Goal: Information Seeking & Learning: Learn about a topic

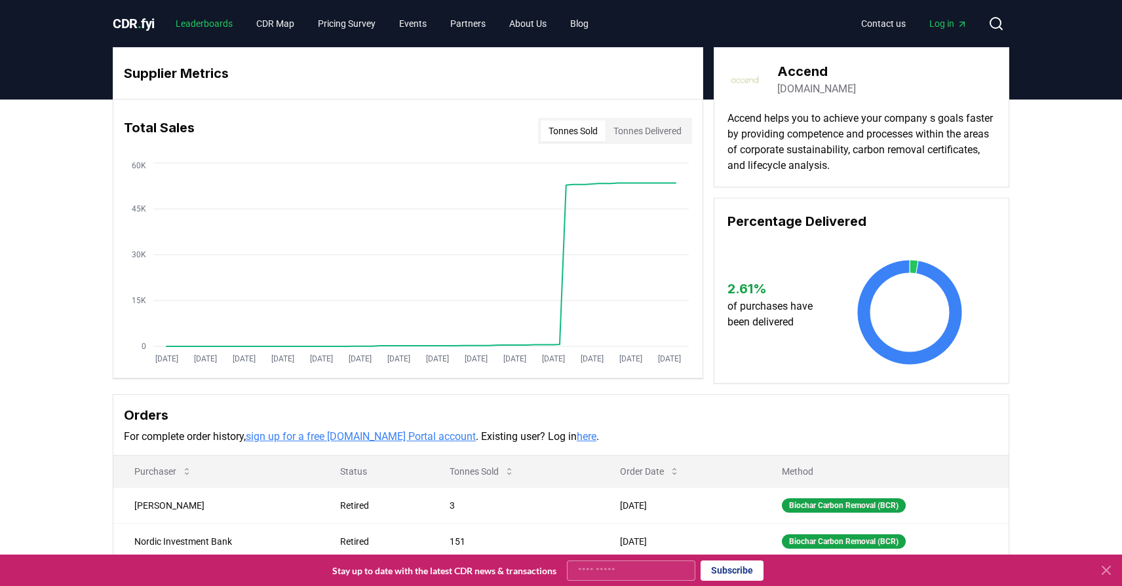
click at [206, 30] on link "Leaderboards" at bounding box center [204, 24] width 78 height 24
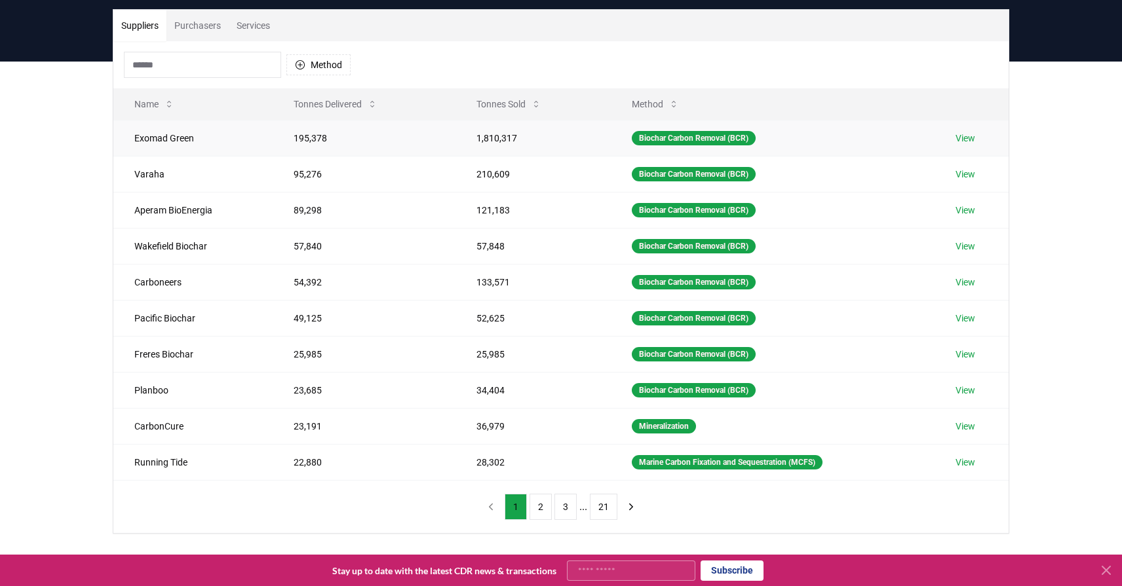
scroll to position [57, 0]
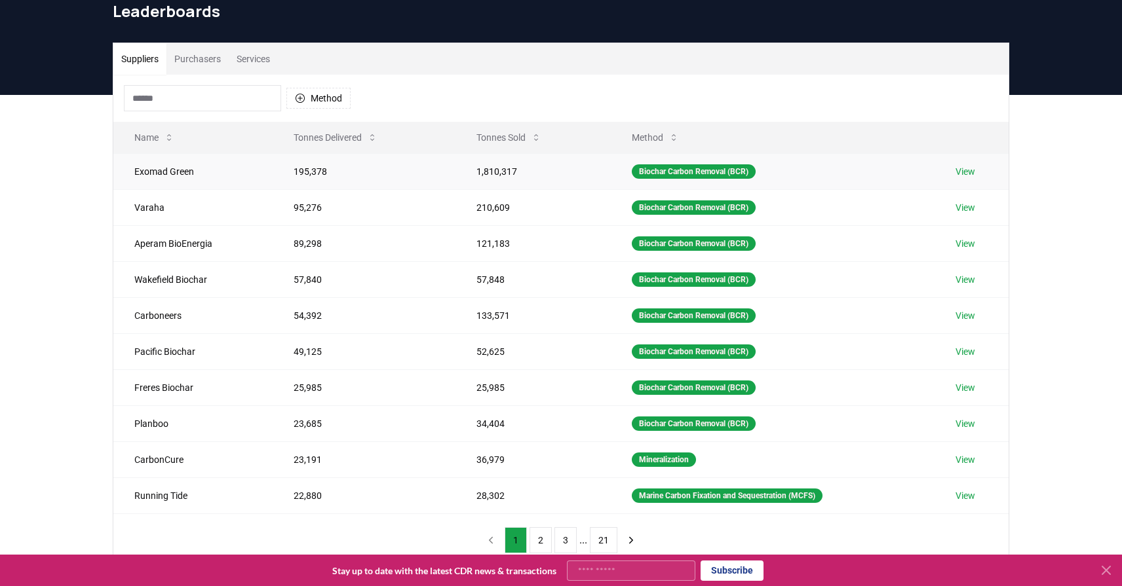
click at [194, 170] on td "Exomad Green" at bounding box center [192, 171] width 159 height 36
click at [189, 170] on td "Exomad Green" at bounding box center [192, 171] width 159 height 36
click at [206, 63] on button "Purchasers" at bounding box center [197, 58] width 62 height 31
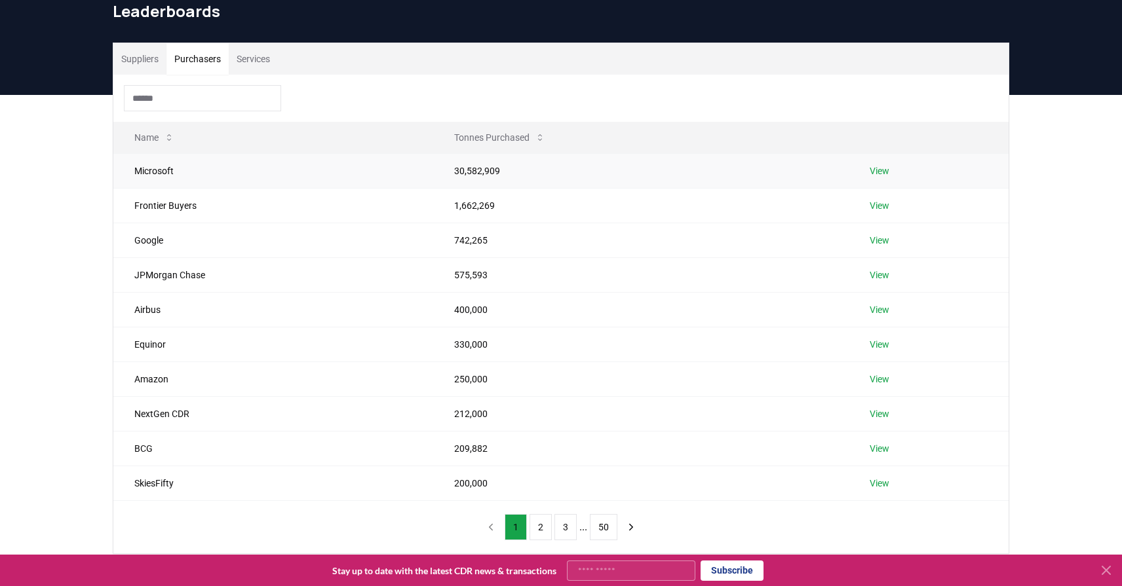
click at [165, 171] on td "Microsoft" at bounding box center [273, 170] width 320 height 35
click at [154, 481] on td "SkiesFifty" at bounding box center [273, 483] width 320 height 35
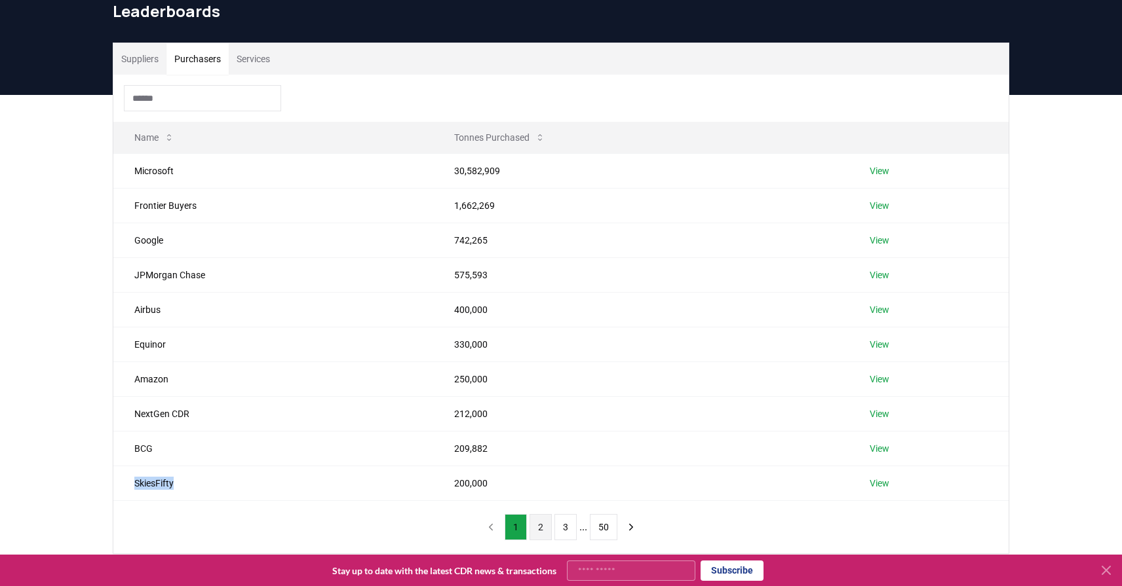
click at [545, 527] on button "2" at bounding box center [540, 527] width 22 height 26
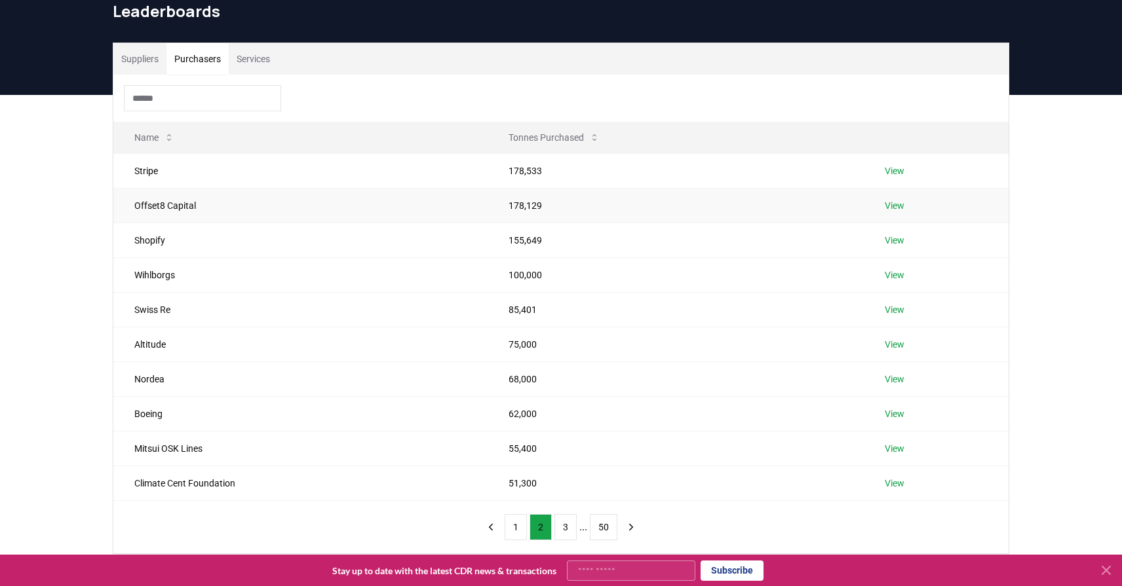
click at [150, 206] on td "Offset8 Capital" at bounding box center [300, 205] width 374 height 35
copy td "Offset8 Capital"
click at [156, 276] on td "Wihlborgs" at bounding box center [300, 275] width 374 height 35
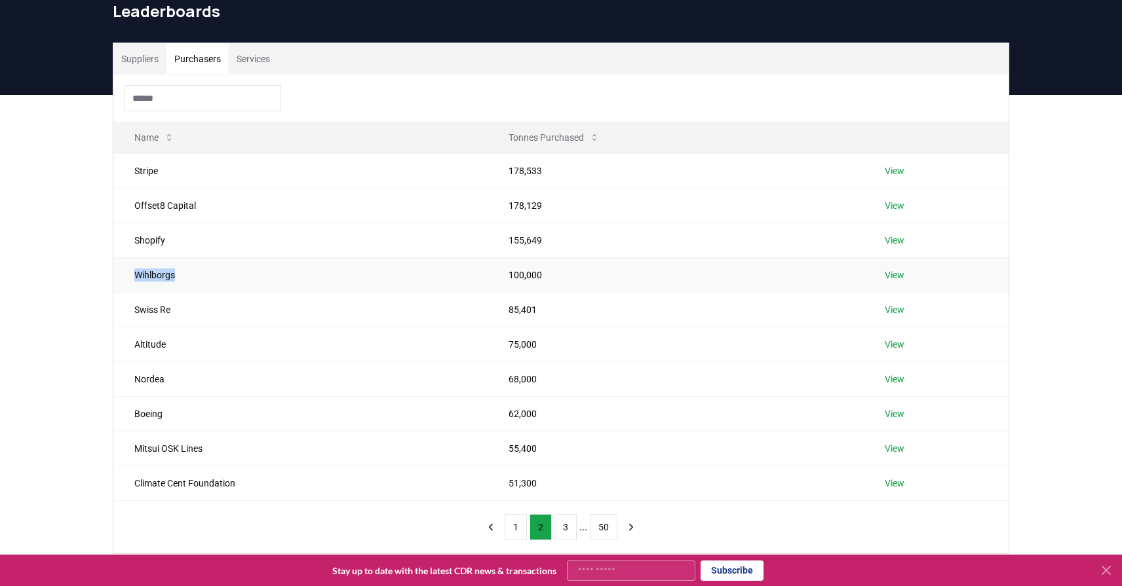
click at [156, 276] on td "Wihlborgs" at bounding box center [300, 275] width 374 height 35
copy td "Wihlborgs"
click at [160, 337] on td "Altitude" at bounding box center [300, 344] width 374 height 35
copy td "Altitude"
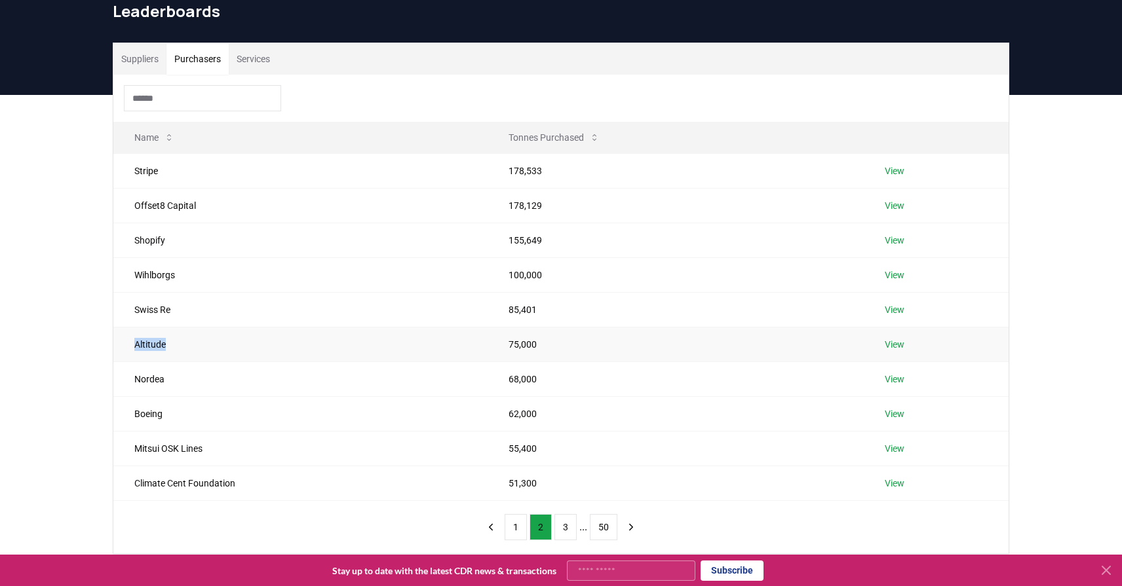
click at [170, 336] on td "Altitude" at bounding box center [300, 344] width 374 height 35
click at [903, 345] on link "View" at bounding box center [895, 344] width 20 height 13
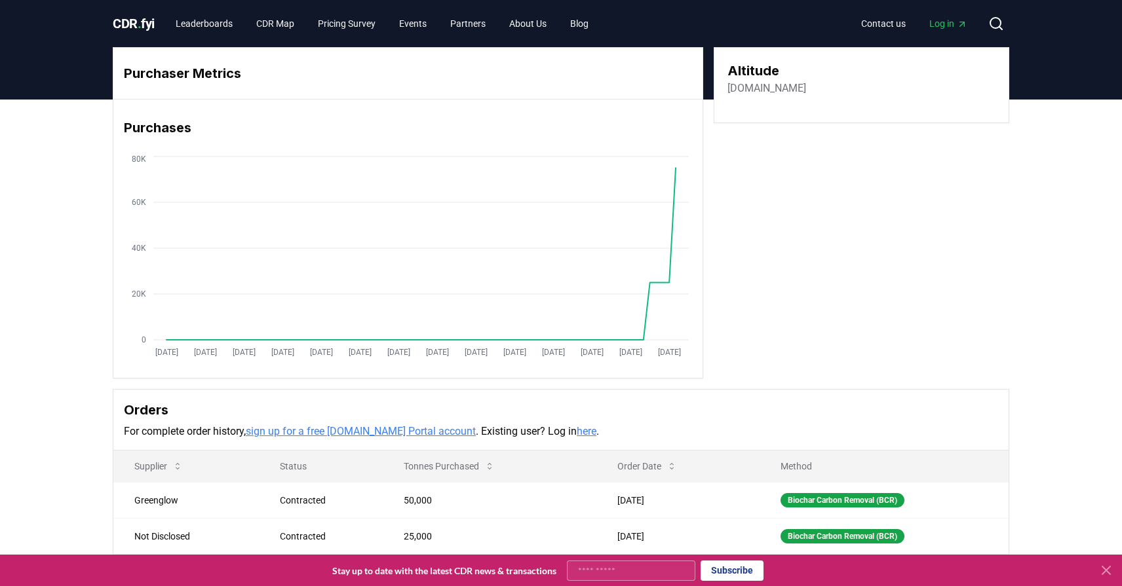
drag, startPoint x: 826, startPoint y: 84, endPoint x: 729, endPoint y: 78, distance: 97.8
click at [729, 78] on div "Altitude altitudecarbon.com" at bounding box center [861, 78] width 268 height 35
copy div "Altitude altitudecarbon.com"
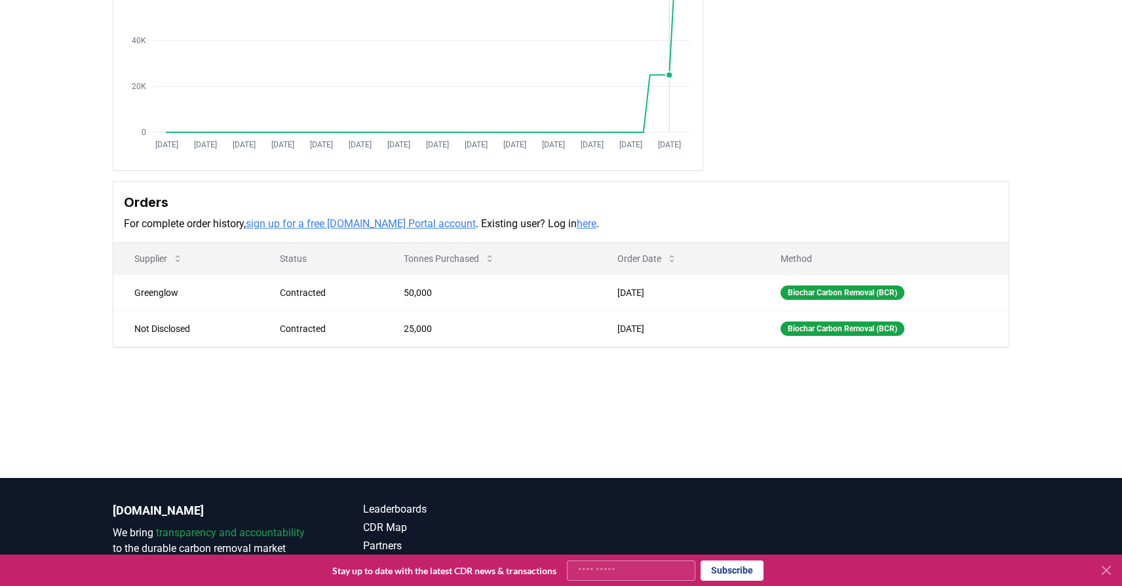
scroll to position [291, 0]
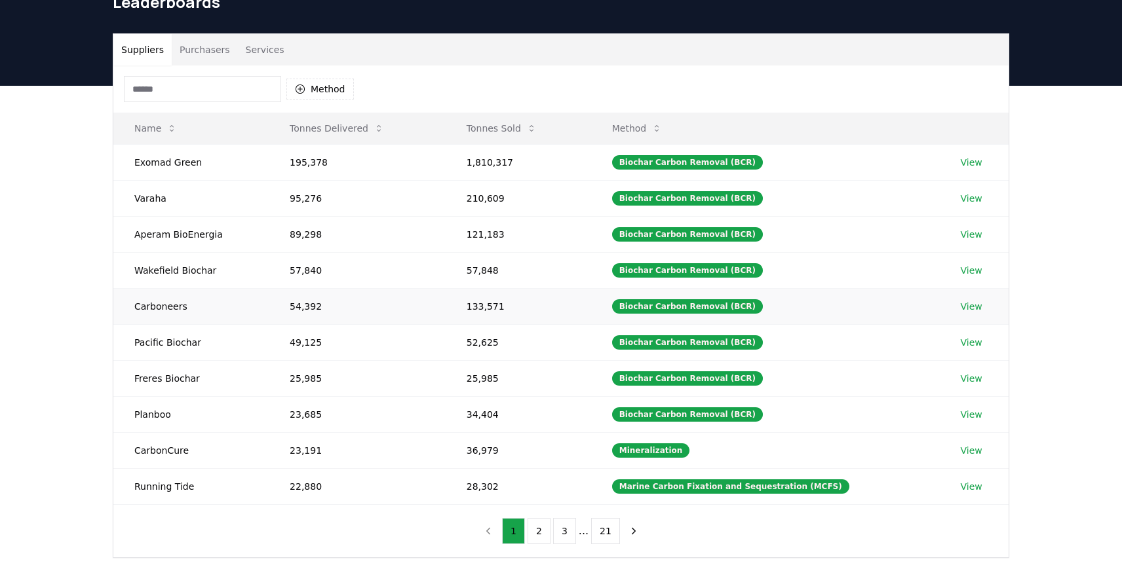
scroll to position [79, 0]
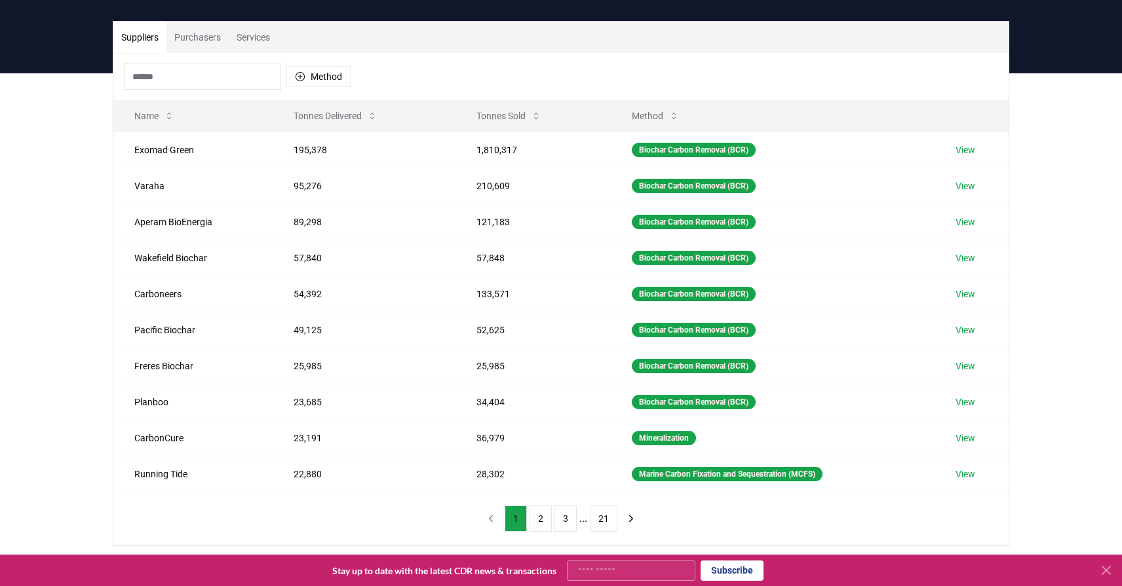
click at [186, 221] on td "Aperam BioEnergia" at bounding box center [192, 222] width 159 height 36
click at [180, 259] on td "Wakefield Biochar" at bounding box center [192, 258] width 159 height 36
click at [180, 260] on td "Wakefield Biochar" at bounding box center [192, 258] width 159 height 36
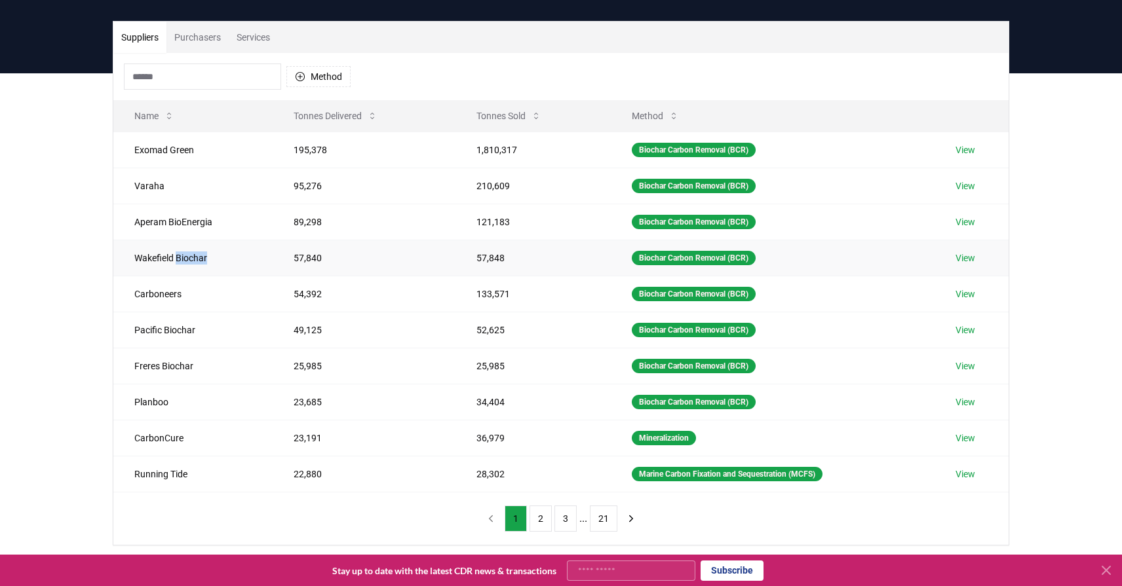
click at [180, 260] on td "Wakefield Biochar" at bounding box center [192, 258] width 159 height 36
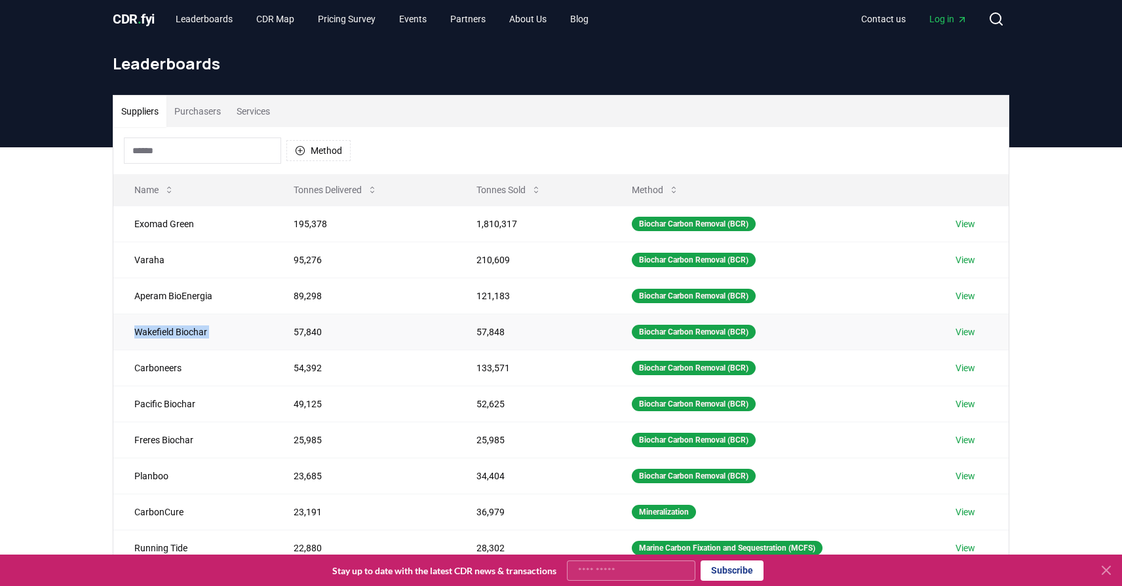
scroll to position [1, 0]
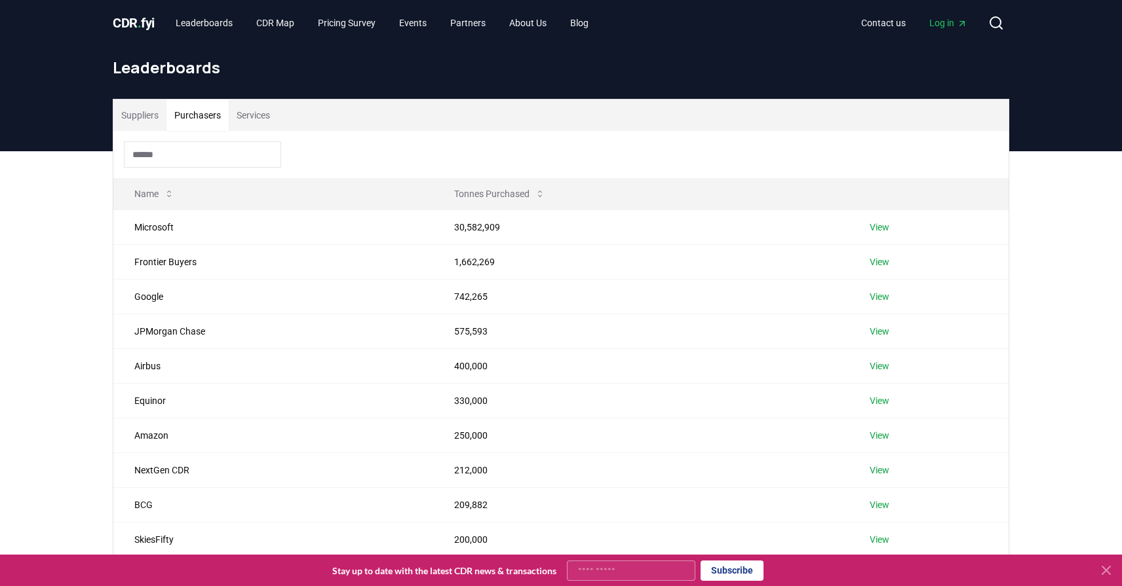
click at [182, 117] on button "Purchasers" at bounding box center [197, 115] width 62 height 31
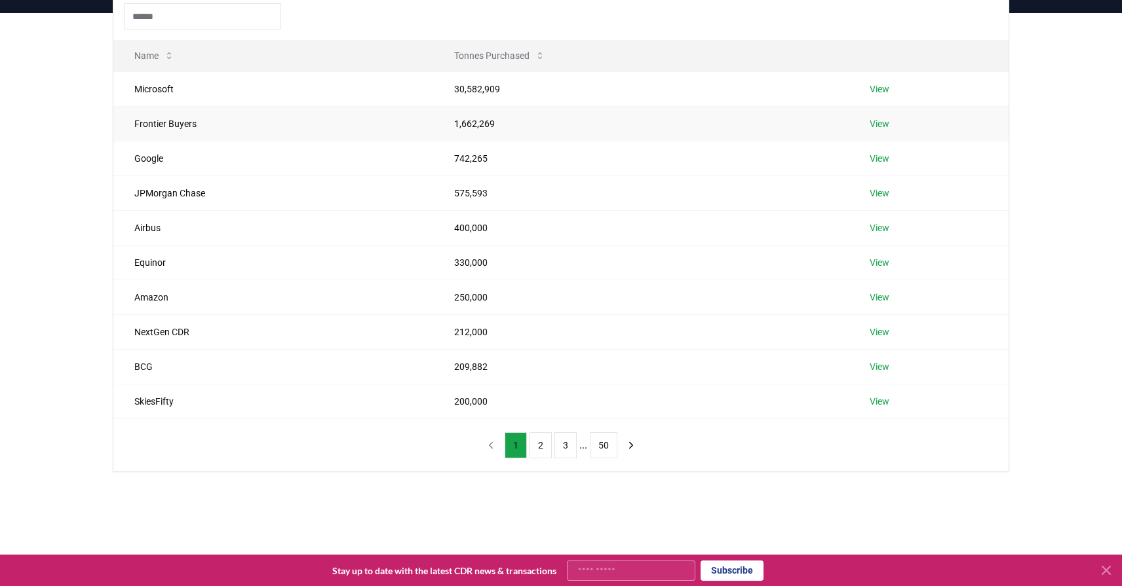
scroll to position [189, 0]
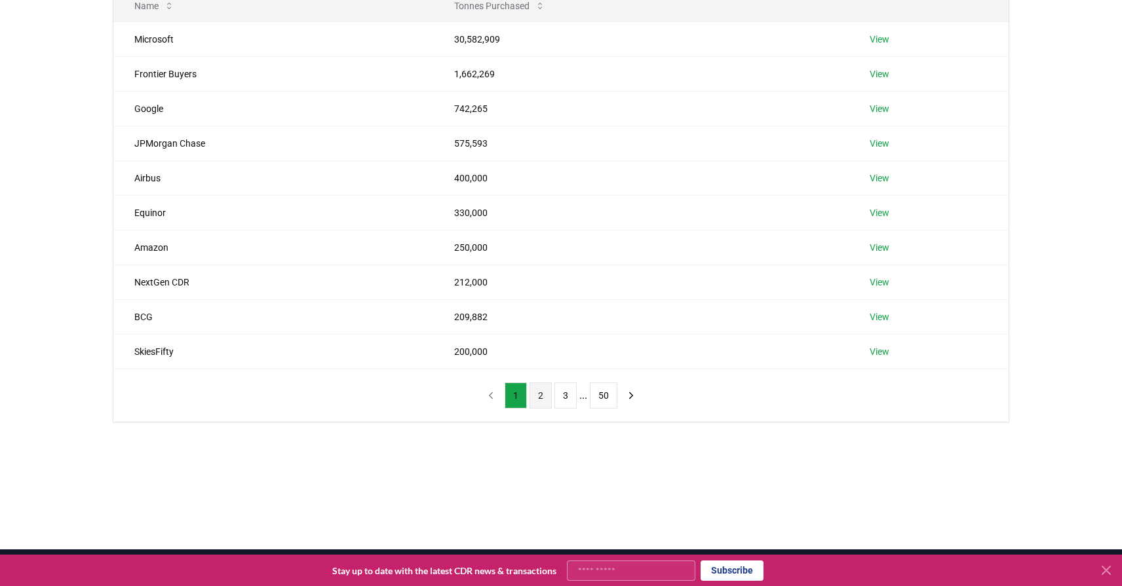
click at [530, 393] on button "2" at bounding box center [540, 396] width 22 height 26
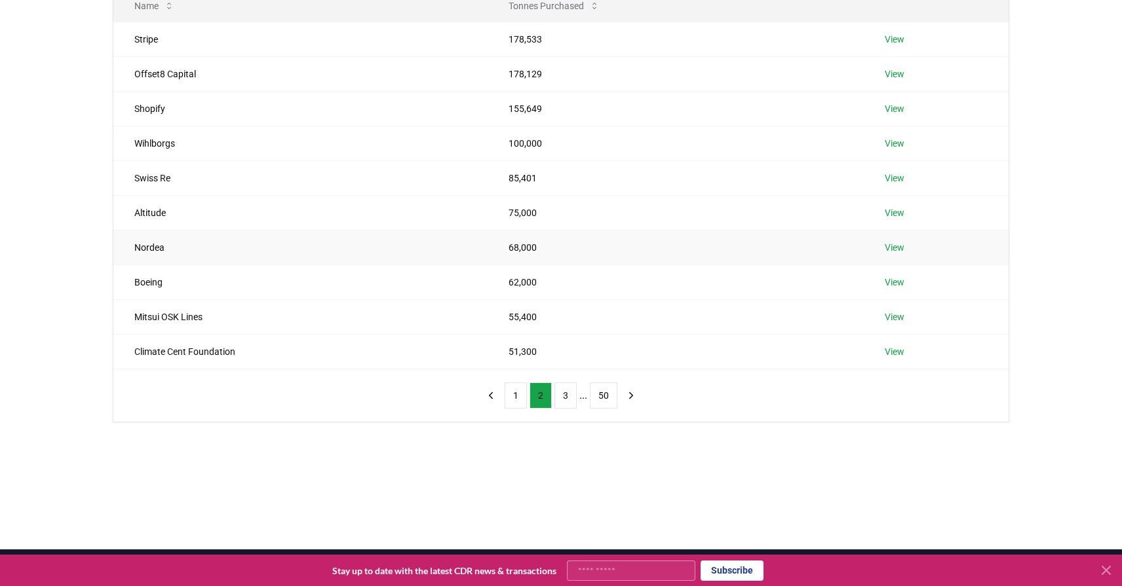
click at [151, 243] on td "Nordea" at bounding box center [300, 247] width 374 height 35
copy td "Nordea"
click at [142, 280] on td "Boeing" at bounding box center [300, 282] width 374 height 35
drag, startPoint x: 216, startPoint y: 313, endPoint x: 129, endPoint y: 322, distance: 86.9
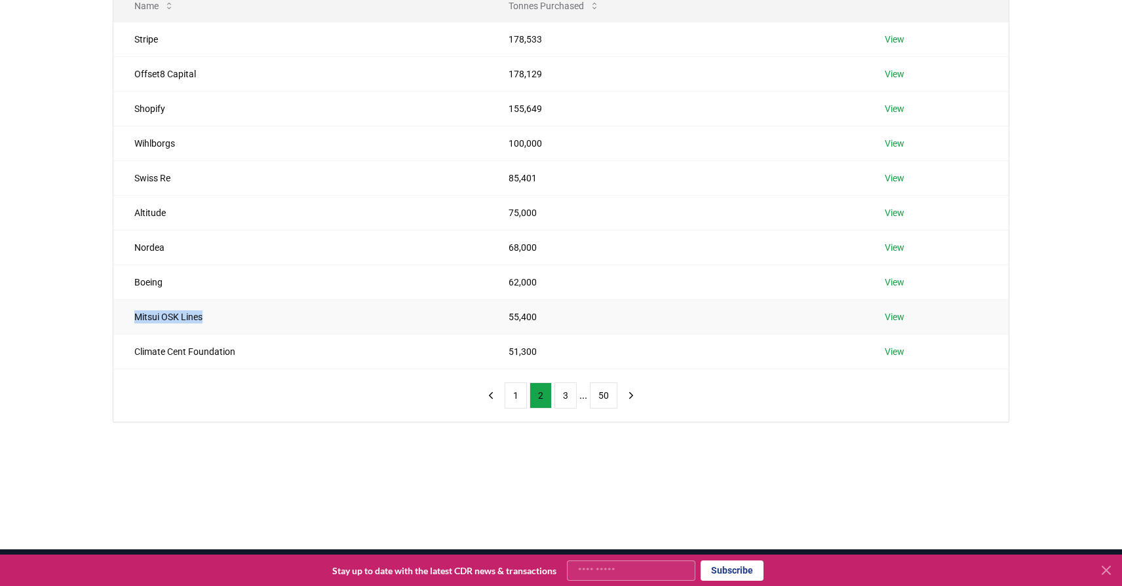
click at [129, 322] on td "Mitsui OSK Lines" at bounding box center [300, 316] width 374 height 35
copy td "Mitsui OSK Lines"
click at [560, 394] on button "3" at bounding box center [565, 396] width 22 height 26
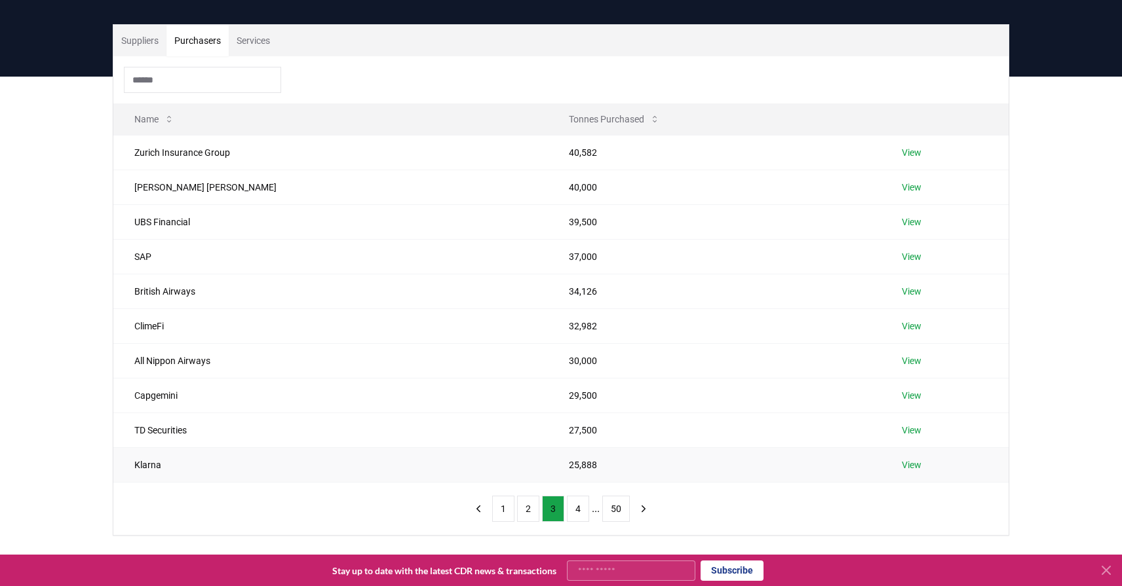
scroll to position [3, 0]
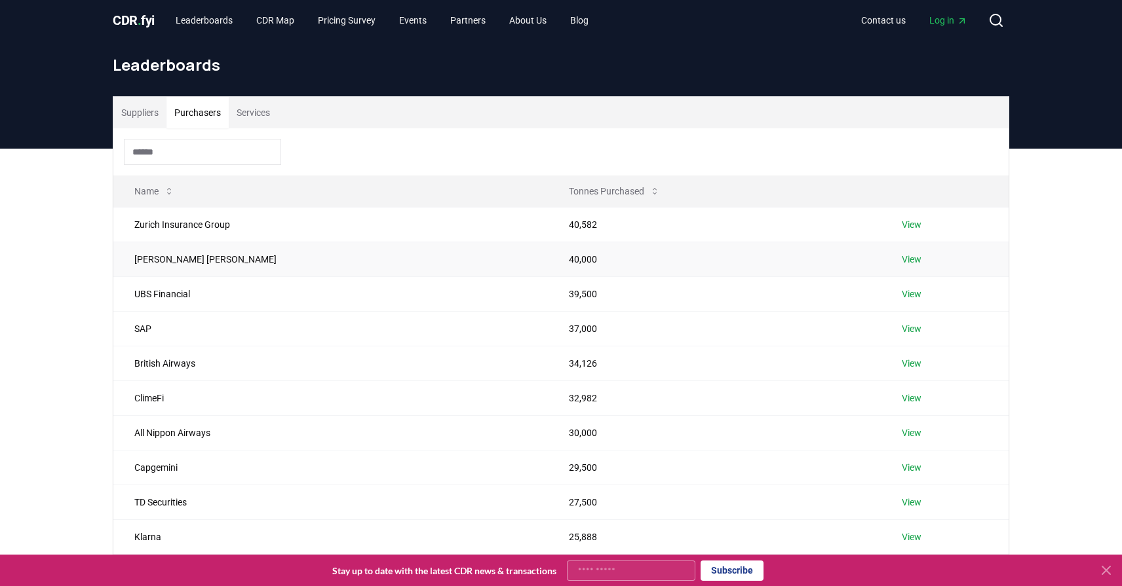
click at [287, 257] on td "Morgan Stanley" at bounding box center [330, 259] width 434 height 35
click at [163, 364] on td "British Airways" at bounding box center [330, 363] width 434 height 35
copy td "British Airways"
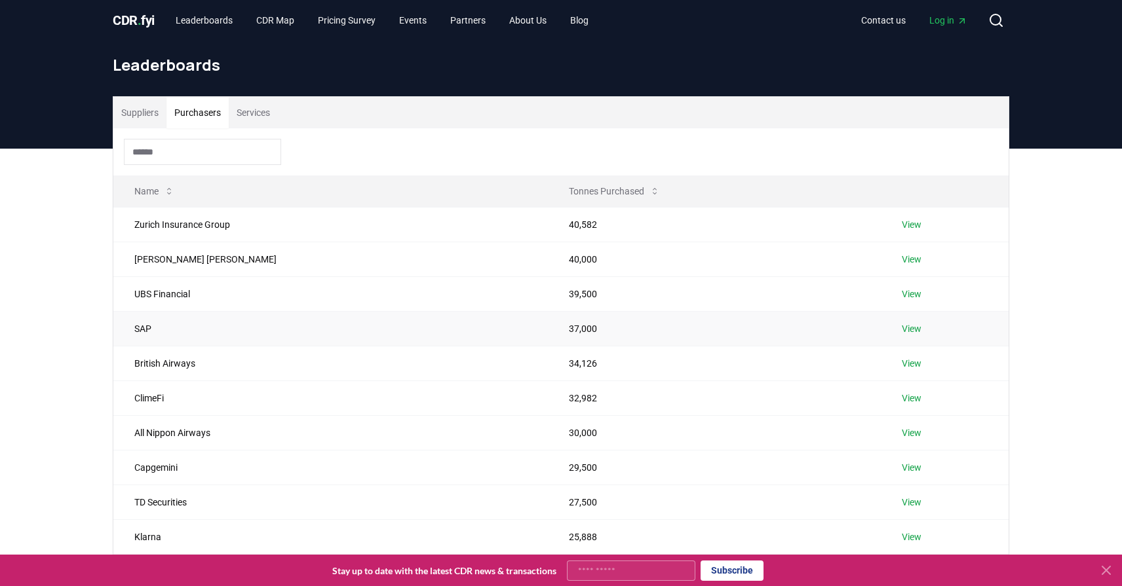
click at [141, 327] on td "SAP" at bounding box center [330, 328] width 434 height 35
copy td "SAP"
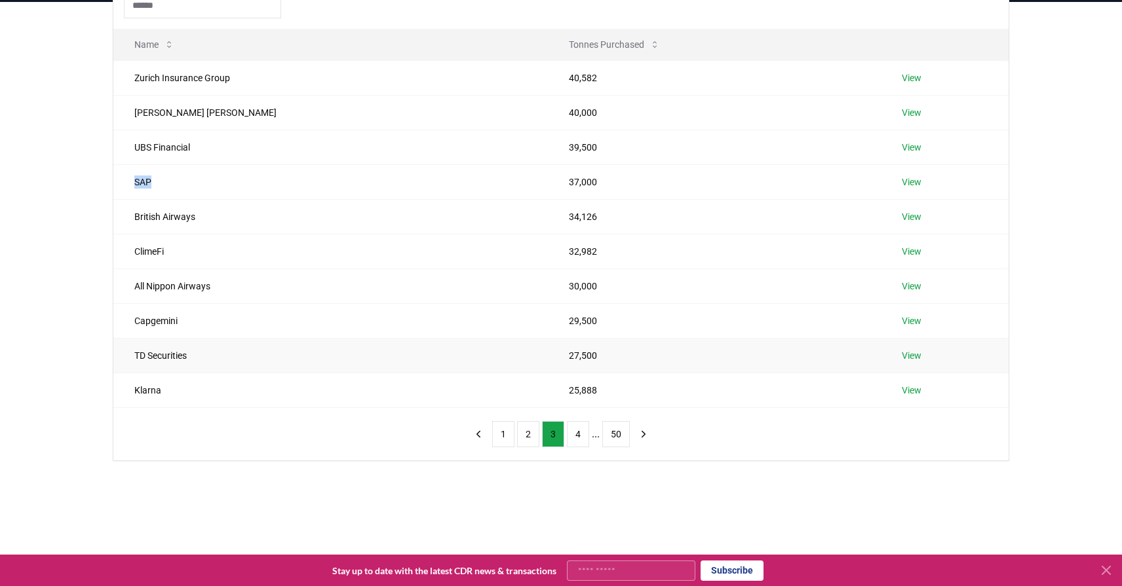
scroll to position [153, 0]
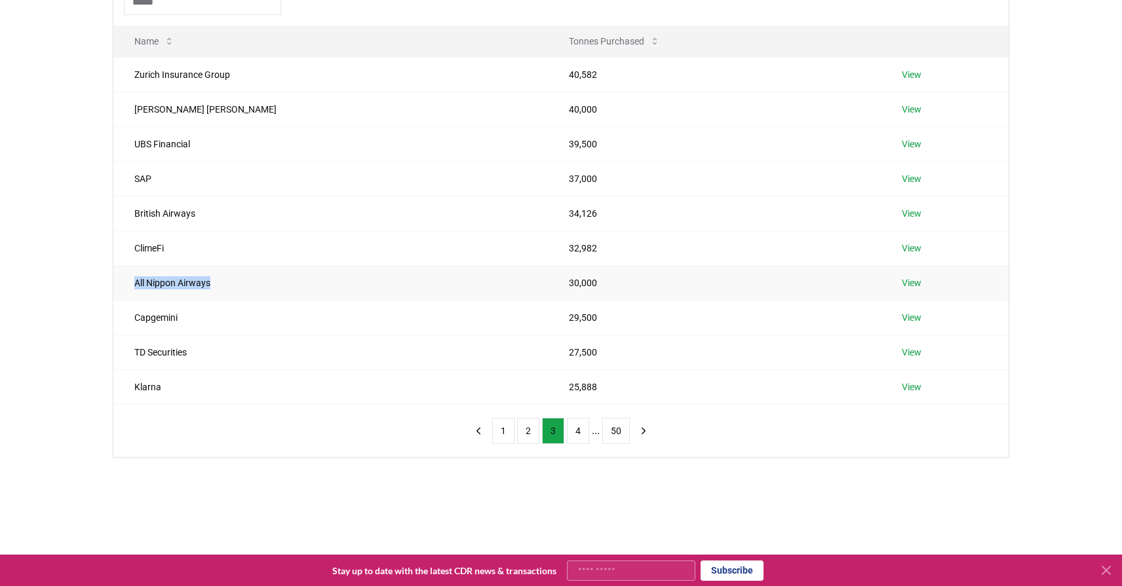
drag, startPoint x: 249, startPoint y: 282, endPoint x: 126, endPoint y: 282, distance: 123.2
click at [126, 282] on td "All Nippon Airways" at bounding box center [330, 282] width 434 height 35
copy td "All Nippon Airways"
click at [156, 316] on td "Capgemini" at bounding box center [330, 317] width 434 height 35
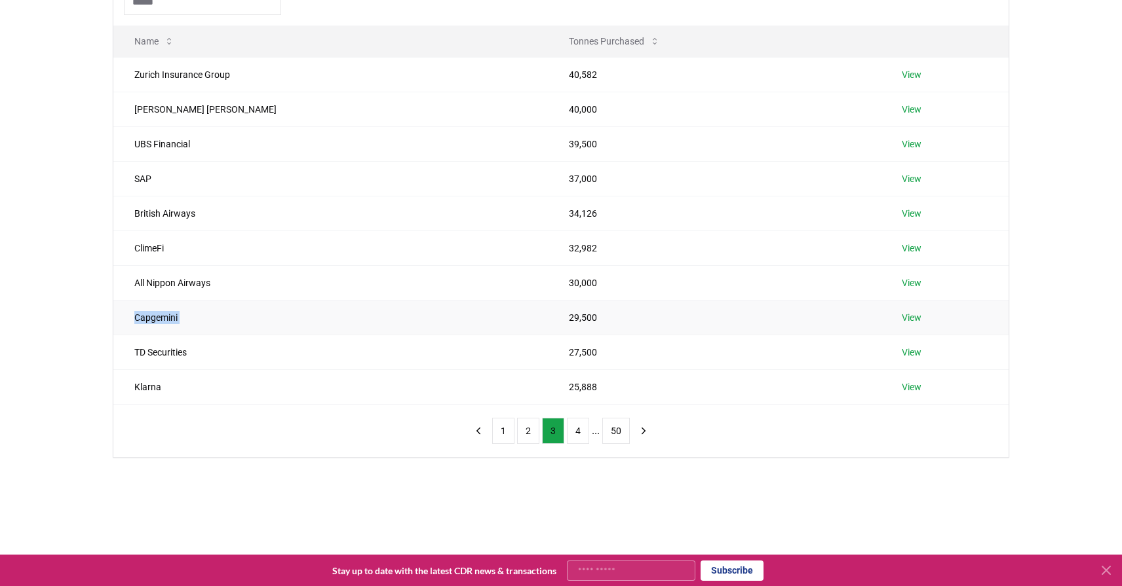
click at [156, 316] on td "Capgemini" at bounding box center [330, 317] width 434 height 35
click at [181, 355] on td "TD Securities" at bounding box center [330, 352] width 434 height 35
copy td "TD Securities"
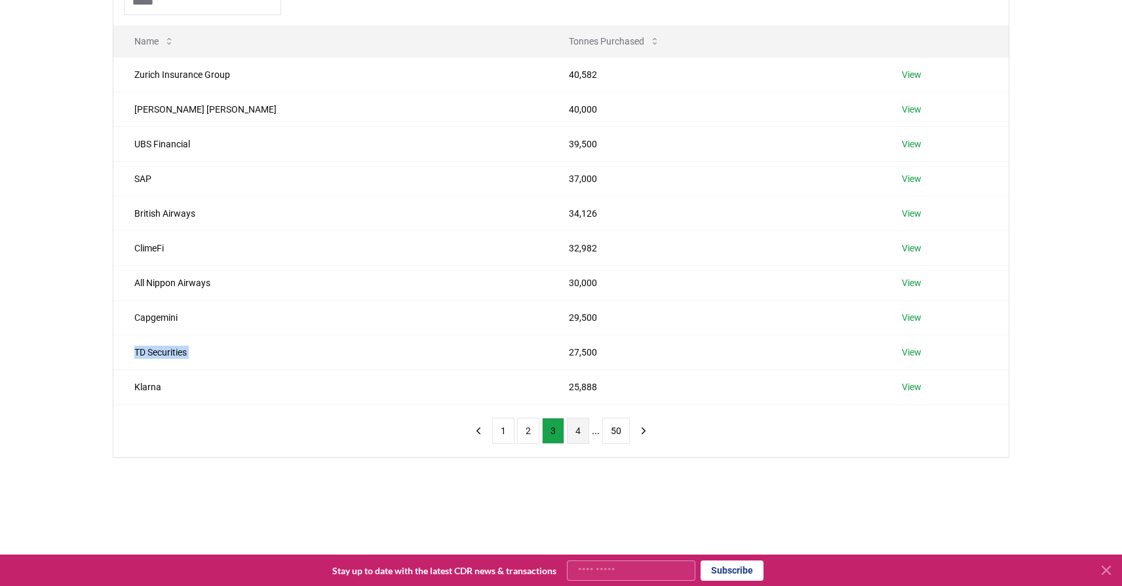
click at [583, 425] on button "4" at bounding box center [578, 431] width 22 height 26
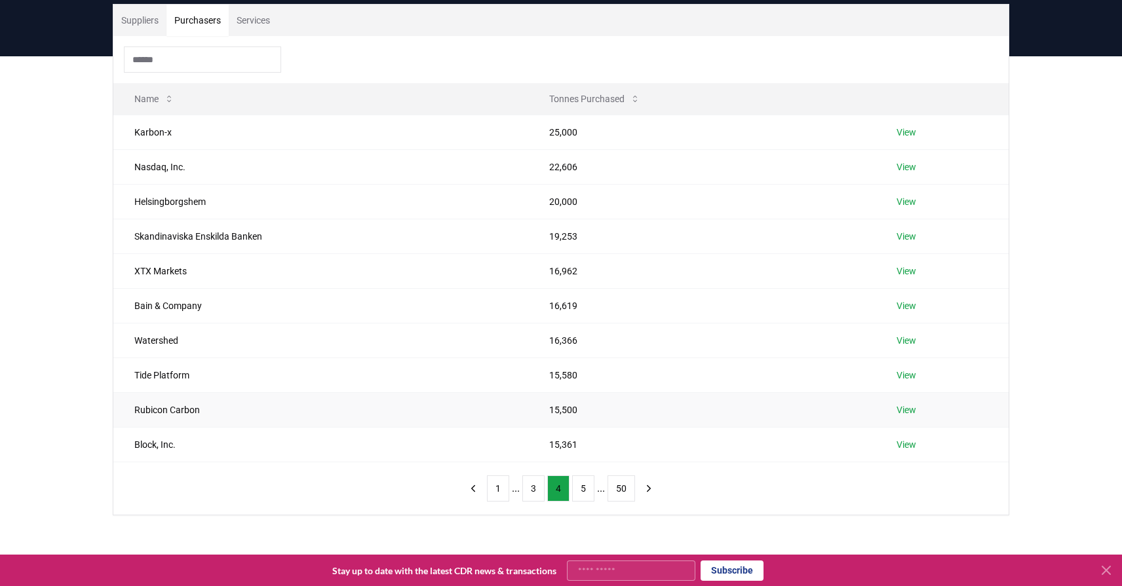
scroll to position [90, 0]
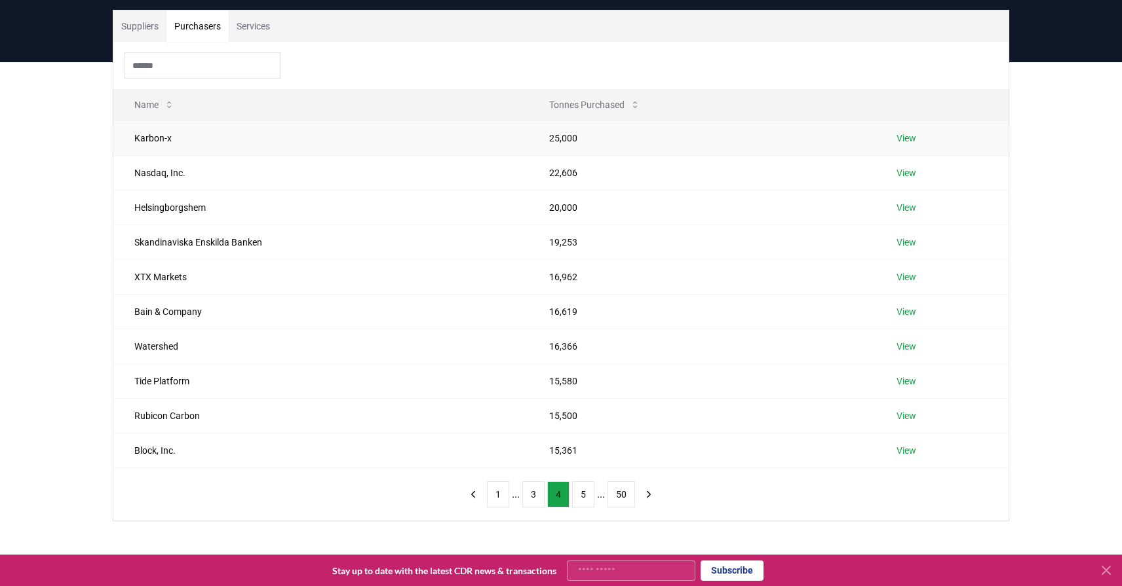
click at [336, 144] on td "Karbon-x" at bounding box center [320, 138] width 415 height 35
click at [320, 172] on td "Nasdaq, Inc." at bounding box center [320, 172] width 415 height 35
click at [418, 217] on td "Helsingborgshem" at bounding box center [320, 207] width 415 height 35
drag, startPoint x: 239, startPoint y: 201, endPoint x: 126, endPoint y: 201, distance: 112.1
click at [126, 201] on td "Helsingborgshem" at bounding box center [320, 207] width 415 height 35
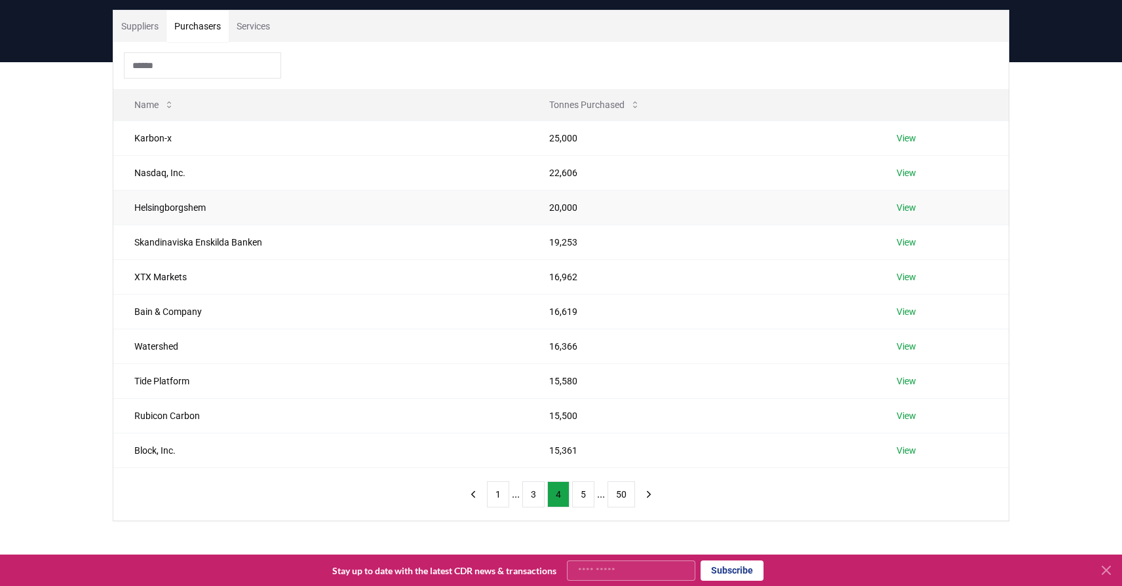
click at [141, 204] on td "Helsingborgshem" at bounding box center [320, 207] width 415 height 35
copy td "Helsingborgshem"
click at [216, 244] on td "Skandinaviska Enskilda Banken" at bounding box center [320, 242] width 415 height 35
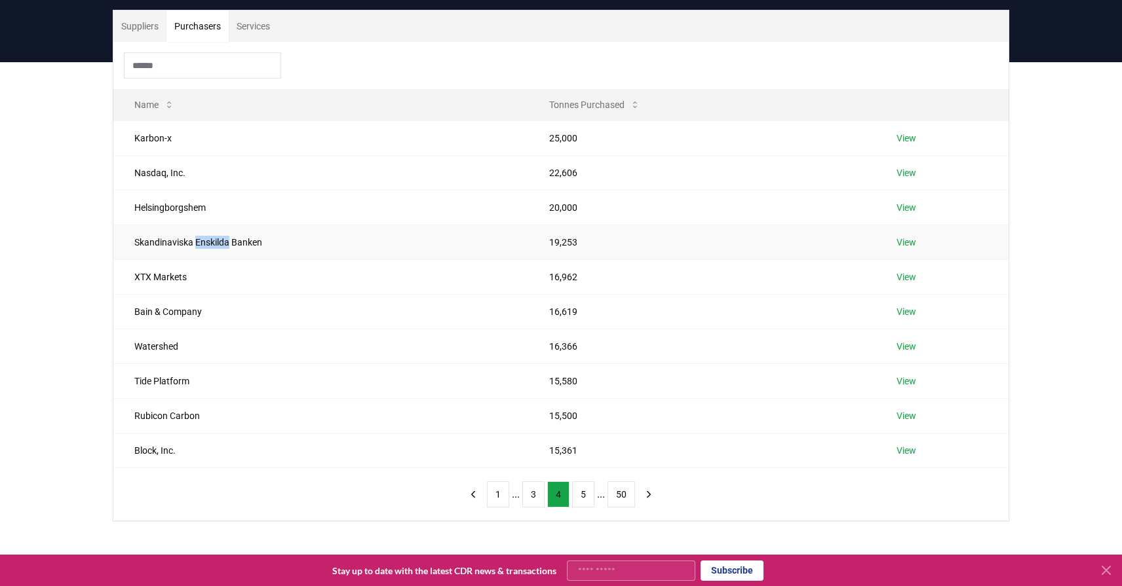
click at [216, 244] on td "Skandinaviska Enskilda Banken" at bounding box center [320, 242] width 415 height 35
copy td "Skandinaviska Enskilda Banken"
click at [184, 280] on td "XTX Markets" at bounding box center [320, 276] width 415 height 35
